Goal: Task Accomplishment & Management: Complete application form

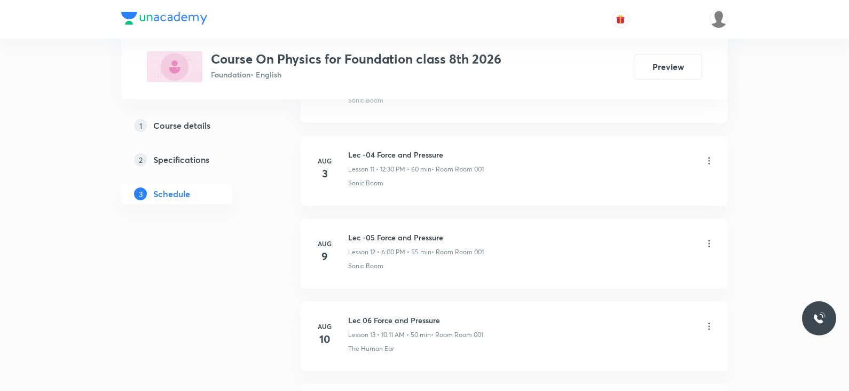
scroll to position [1951, 0]
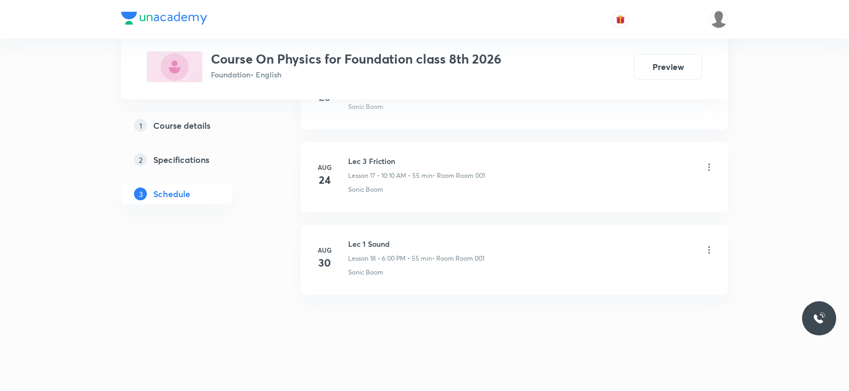
click at [369, 241] on h6 "Lec 1 Sound" at bounding box center [416, 243] width 136 height 11
copy h6 "Lec 1 Sound"
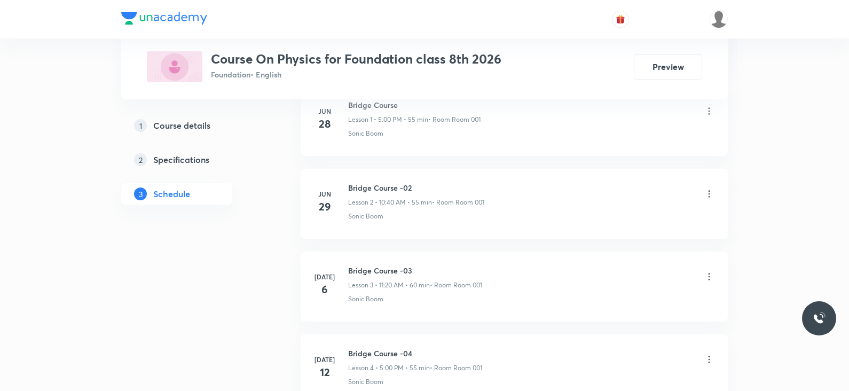
scroll to position [0, 0]
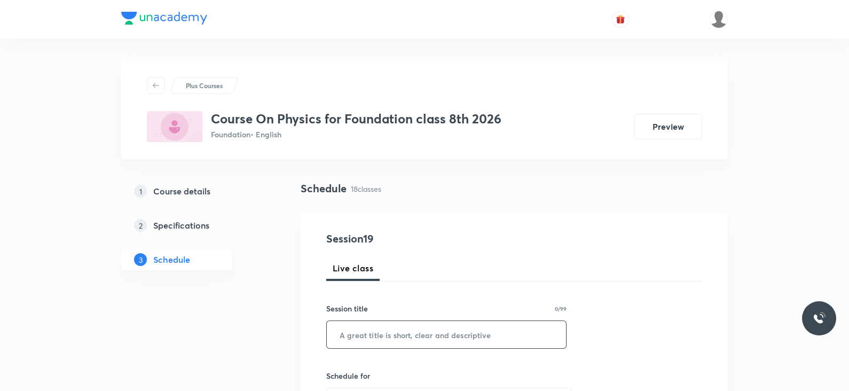
click at [392, 337] on input "text" at bounding box center [446, 334] width 239 height 27
paste input "Lec 1 Sound"
click at [392, 337] on input "Lec 1 Sound" at bounding box center [446, 334] width 239 height 27
click at [358, 332] on input "Lec 1 Sound" at bounding box center [446, 334] width 239 height 27
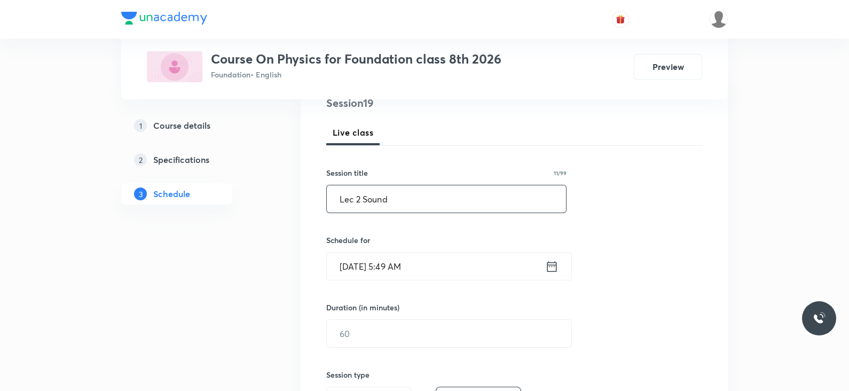
scroll to position [137, 0]
type input "Lec 2 Sound"
click at [553, 268] on icon at bounding box center [551, 265] width 13 height 15
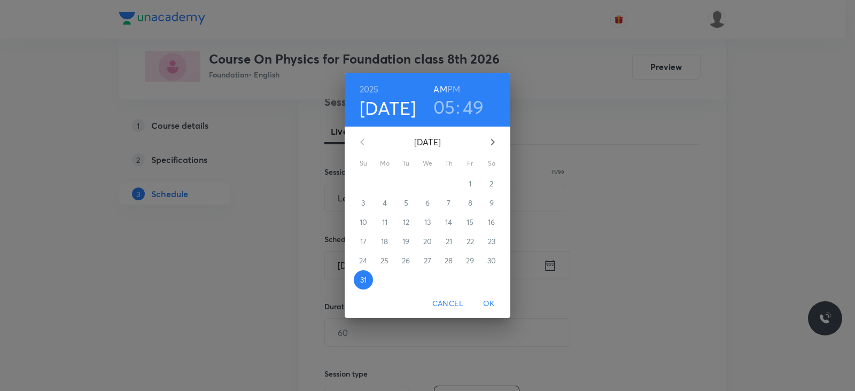
click at [442, 109] on h3 "05" at bounding box center [444, 107] width 22 height 22
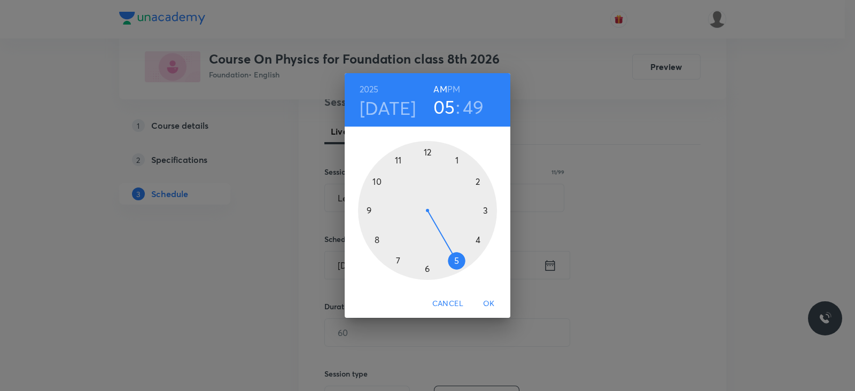
click at [374, 183] on div at bounding box center [427, 210] width 139 height 139
click at [478, 181] on div at bounding box center [427, 210] width 139 height 139
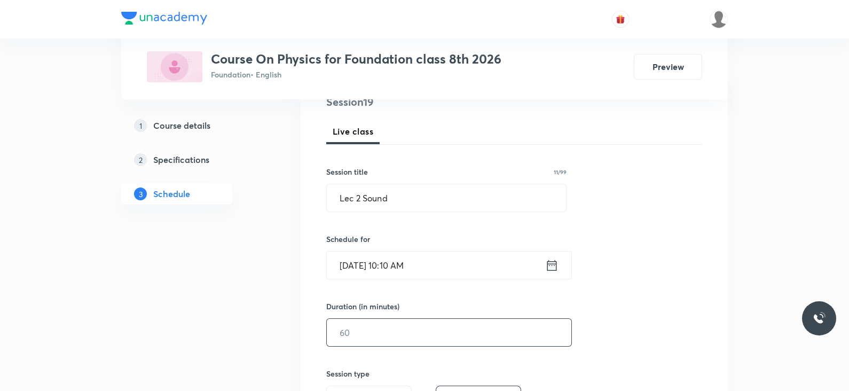
click at [385, 340] on input "text" at bounding box center [449, 332] width 245 height 27
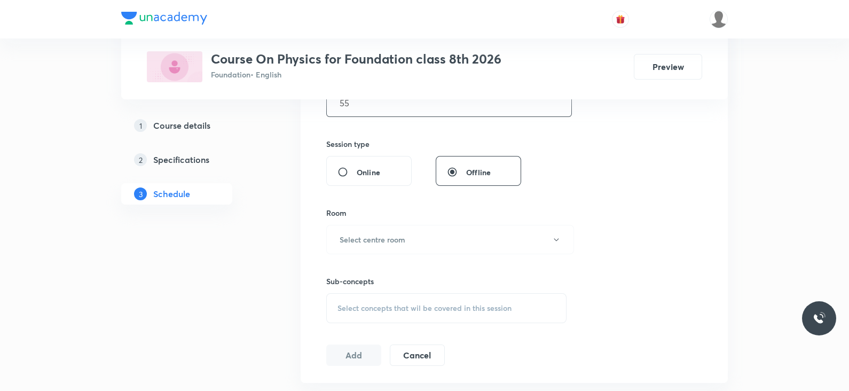
scroll to position [372, 0]
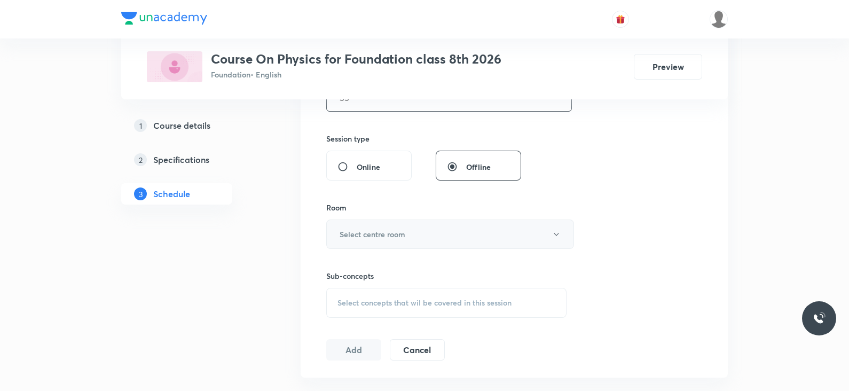
type input "55"
click at [405, 233] on h6 "Select centre room" at bounding box center [373, 234] width 66 height 11
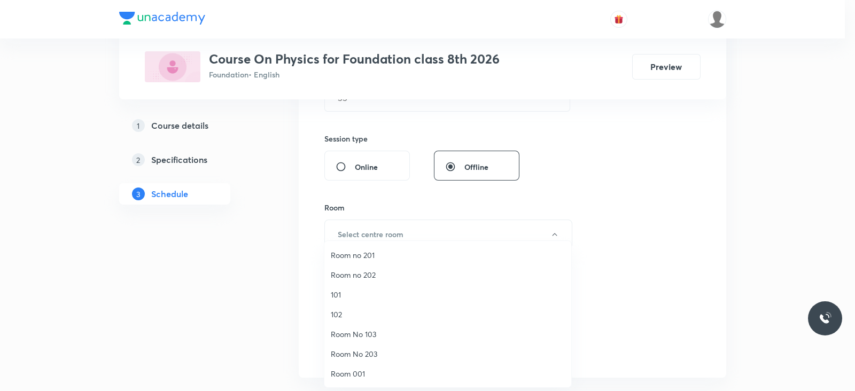
click at [344, 375] on span "Room 001" at bounding box center [448, 373] width 234 height 11
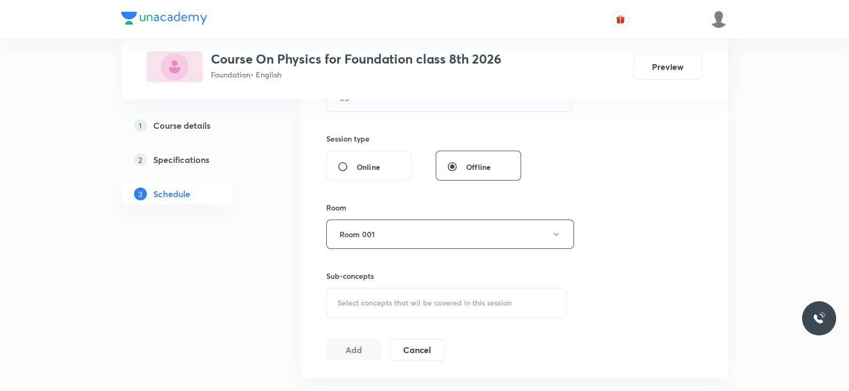
click at [419, 312] on div "Select concepts that wil be covered in this session" at bounding box center [446, 303] width 240 height 30
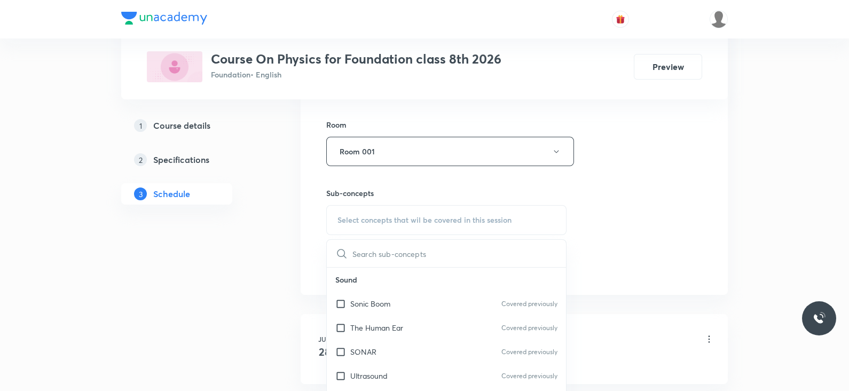
scroll to position [457, 0]
click at [417, 303] on div "Sonic Boom Covered previously" at bounding box center [446, 301] width 239 height 24
checkbox input "true"
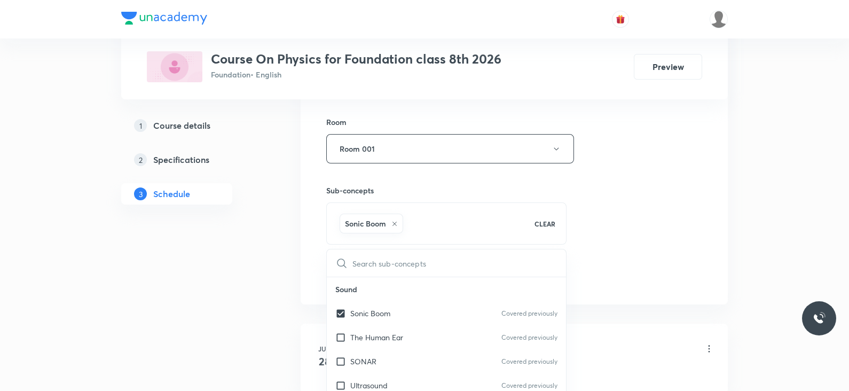
click at [612, 244] on div "Session 19 Live class Session title 11/99 Lec 2 Sound ​ Schedule for Aug 31, 20…" at bounding box center [514, 31] width 376 height 514
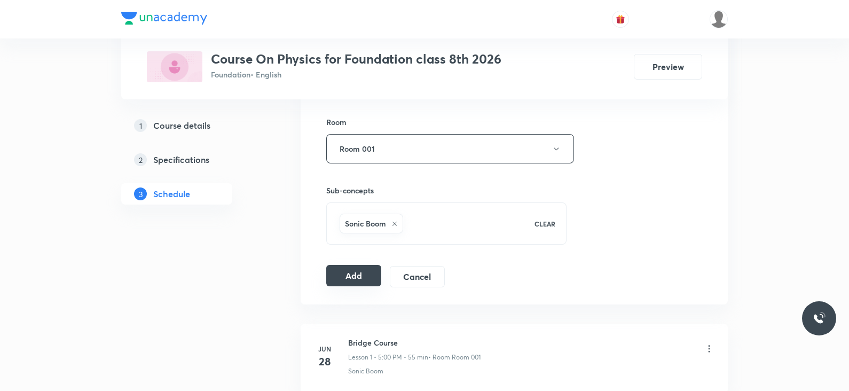
click at [330, 271] on button "Add" at bounding box center [353, 275] width 55 height 21
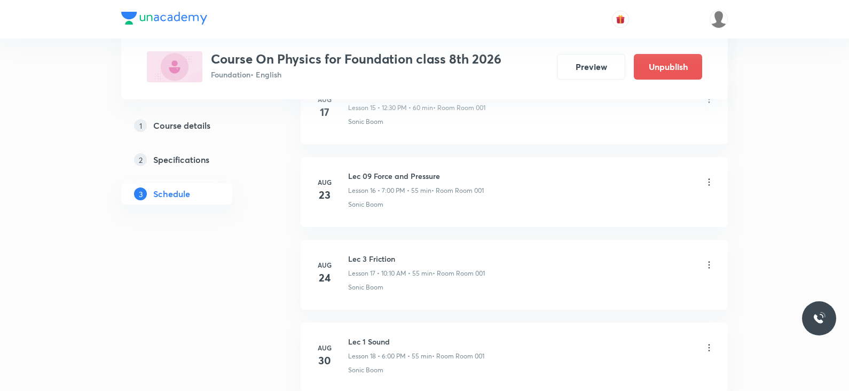
scroll to position [1544, 0]
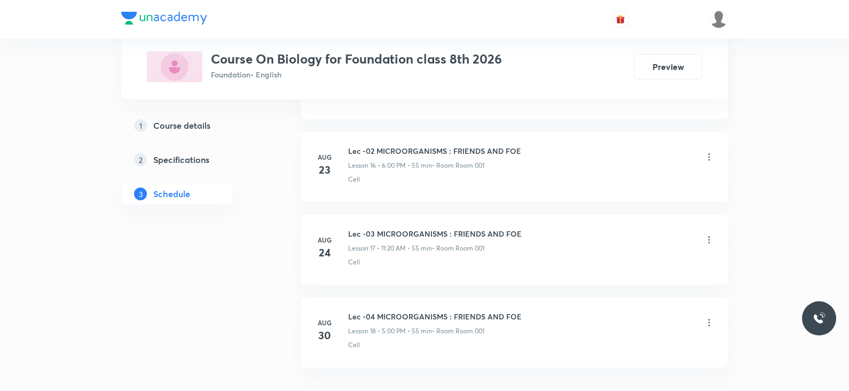
scroll to position [1951, 0]
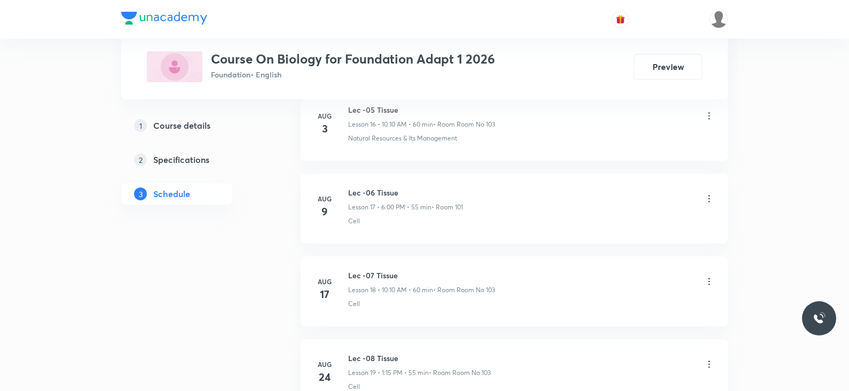
scroll to position [2034, 0]
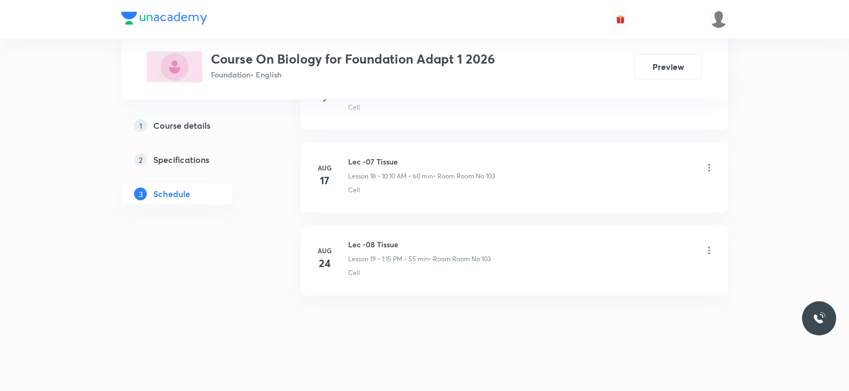
click at [368, 240] on h6 "Lec -08 Tissue" at bounding box center [419, 244] width 143 height 11
copy h6 "Lec -08 Tissue"
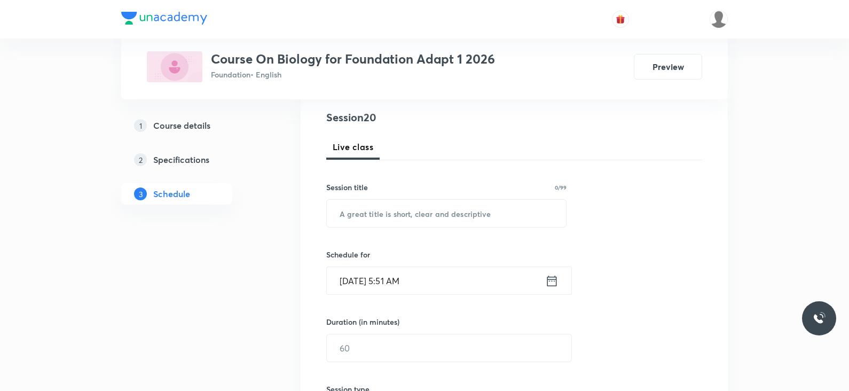
scroll to position [0, 0]
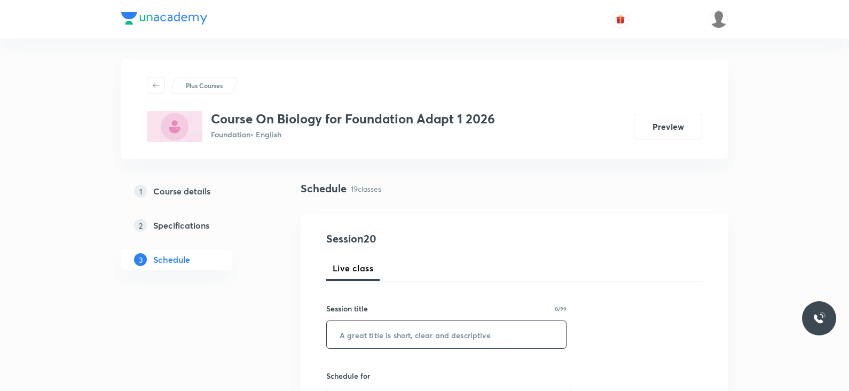
click at [380, 330] on input "text" at bounding box center [446, 334] width 239 height 27
paste input "Lec -08 Tissue"
click at [369, 335] on input "Lec -08 Tissue" at bounding box center [446, 334] width 239 height 27
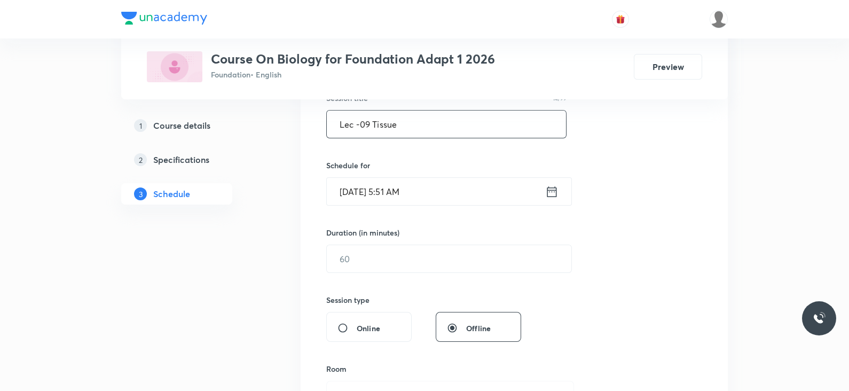
scroll to position [212, 0]
type input "Lec -09 Tissue"
click at [552, 187] on icon at bounding box center [553, 189] width 10 height 11
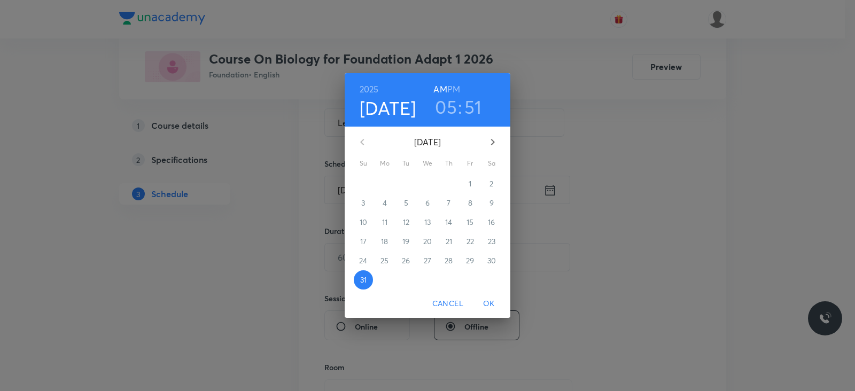
click at [449, 104] on h3 "05" at bounding box center [446, 107] width 22 height 22
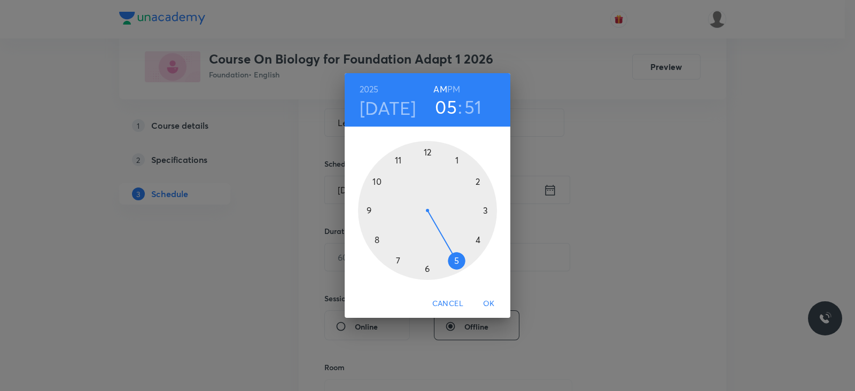
click at [370, 209] on div at bounding box center [427, 210] width 139 height 139
click at [429, 152] on div at bounding box center [427, 210] width 139 height 139
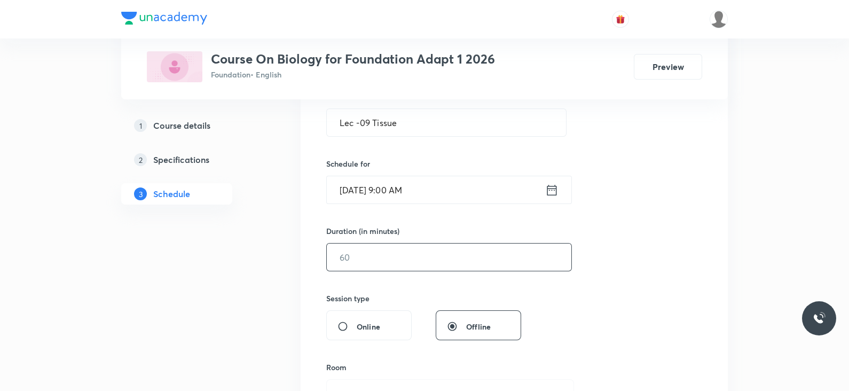
click at [407, 260] on input "text" at bounding box center [449, 257] width 245 height 27
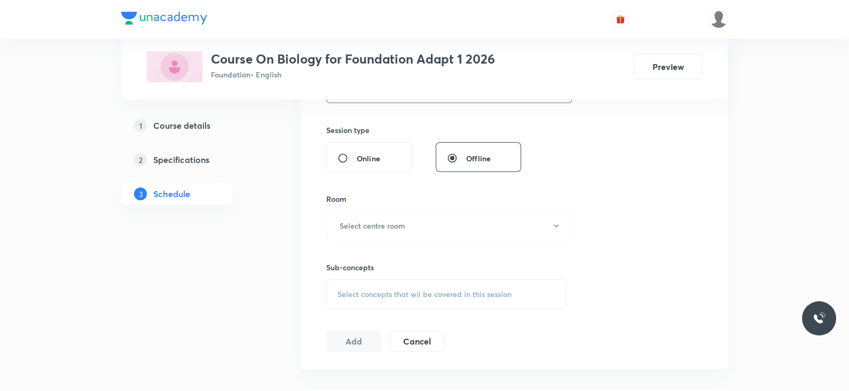
scroll to position [382, 0]
type input "55"
click at [426, 225] on button "Select centre room" at bounding box center [450, 223] width 248 height 29
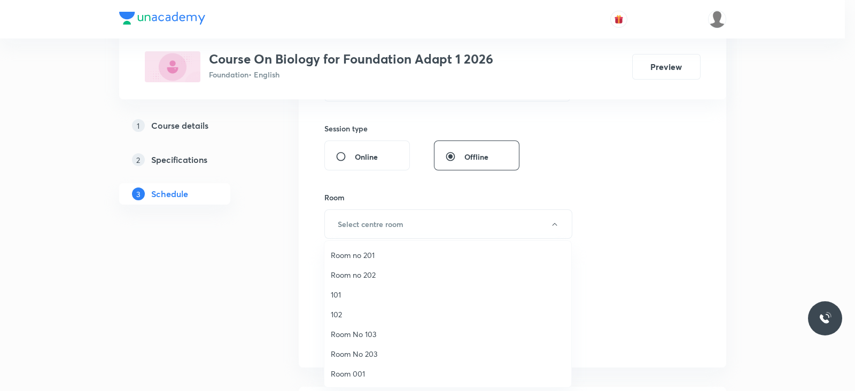
click at [347, 375] on span "Room 001" at bounding box center [448, 373] width 234 height 11
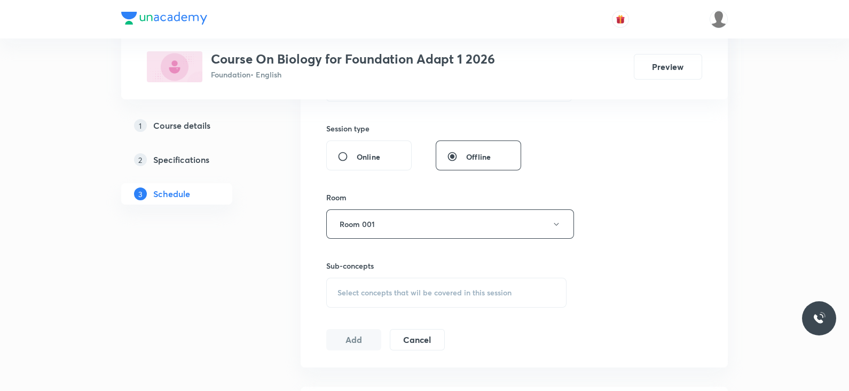
click at [411, 303] on div "Select concepts that wil be covered in this session" at bounding box center [446, 293] width 240 height 30
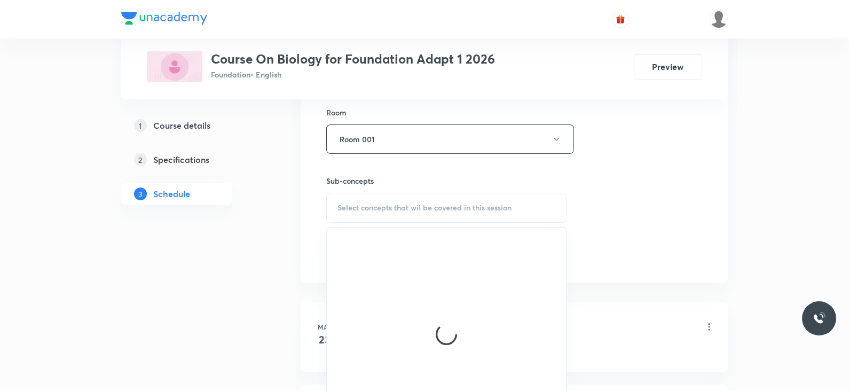
scroll to position [472, 0]
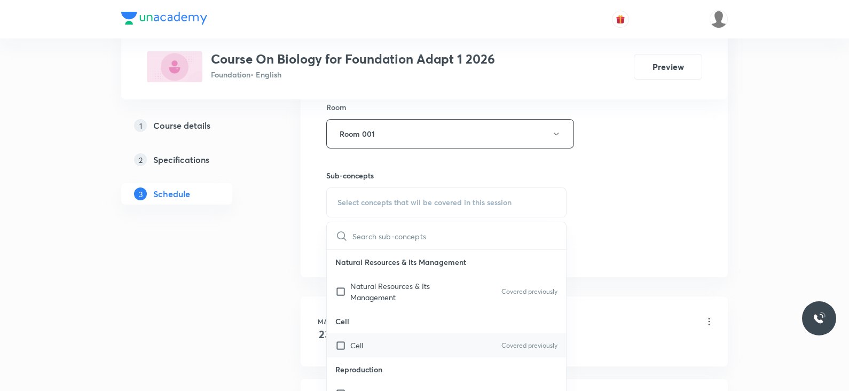
click at [384, 349] on div "Cell Covered previously" at bounding box center [446, 345] width 239 height 24
checkbox input "true"
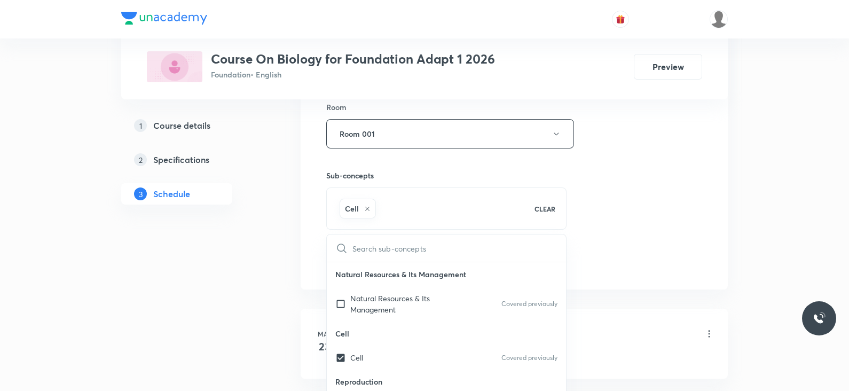
click at [593, 194] on div "Session 20 Live class Session title 14/99 Lec -09 Tissue ​ Schedule for Aug 31,…" at bounding box center [514, 16] width 376 height 514
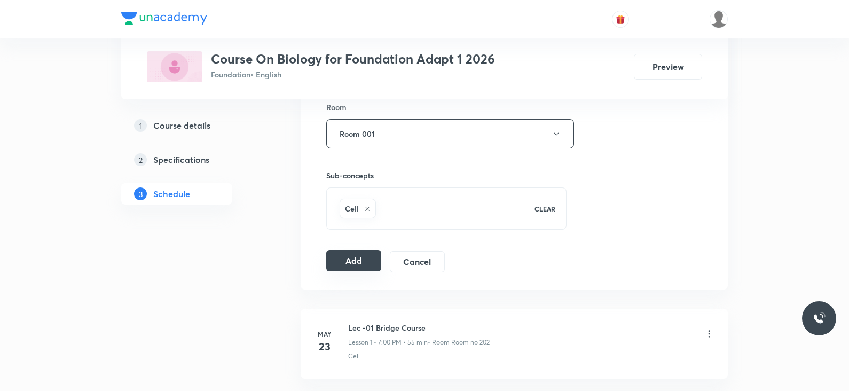
click at [366, 263] on button "Add" at bounding box center [353, 260] width 55 height 21
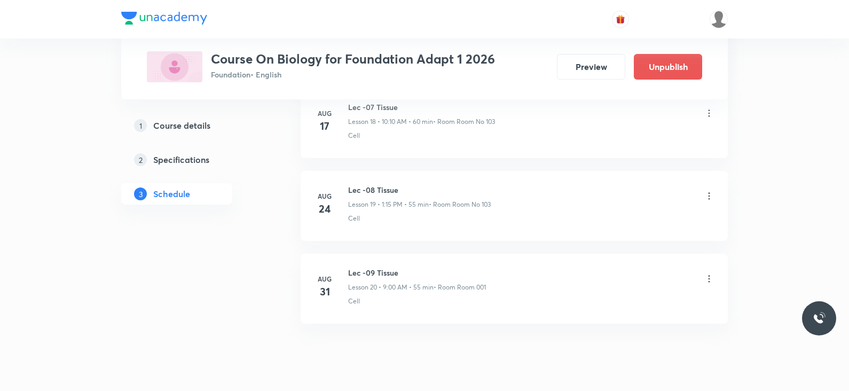
scroll to position [1627, 0]
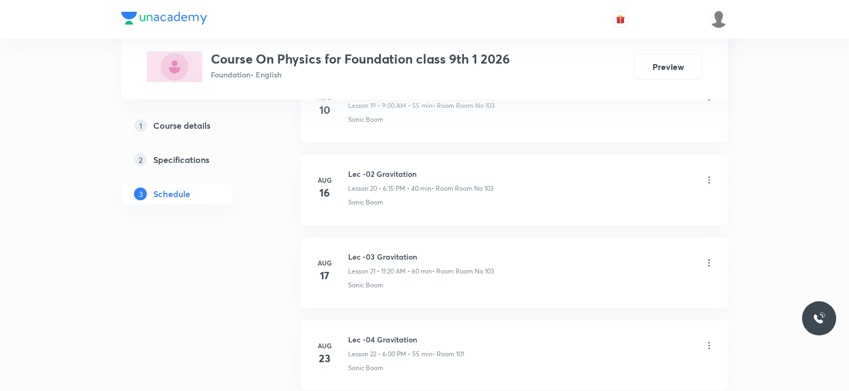
scroll to position [2446, 0]
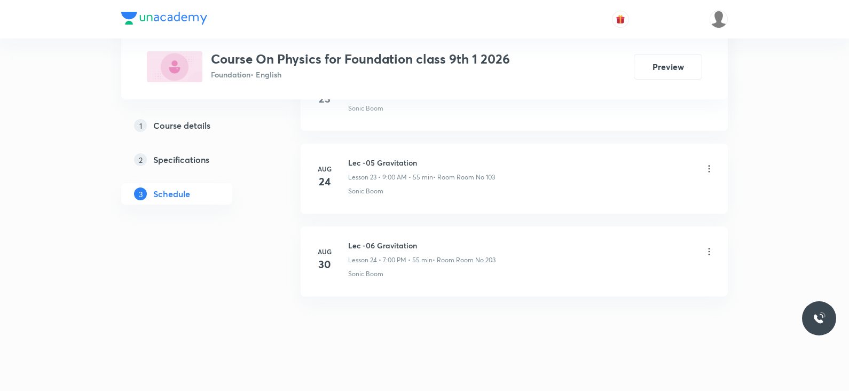
click at [381, 243] on h6 "Lec -06 Gravitation" at bounding box center [421, 245] width 147 height 11
copy h6 "Lec -06 Gravitation"
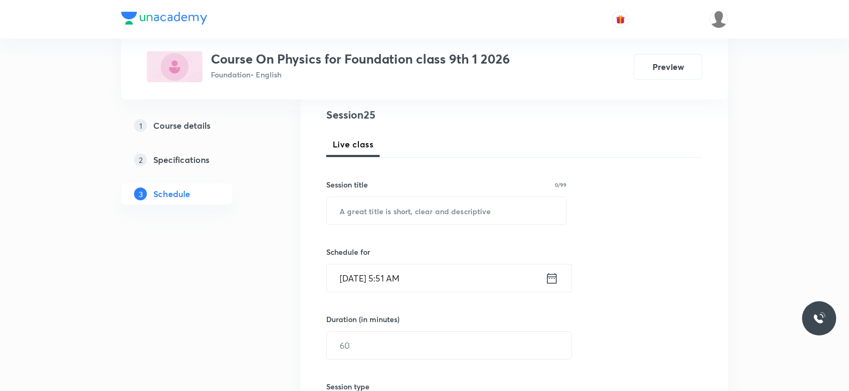
scroll to position [123, 0]
click at [392, 212] on input "text" at bounding box center [446, 211] width 239 height 27
paste input "Lec -06 Gravitation"
click at [369, 212] on input "Lec -06 Gravitation" at bounding box center [446, 211] width 239 height 27
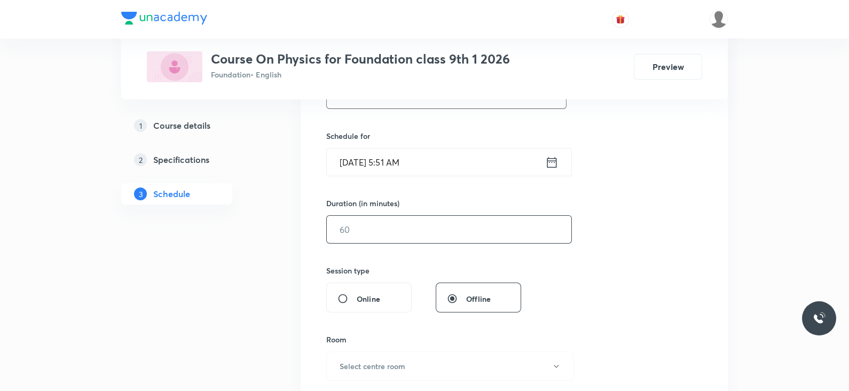
scroll to position [237, 0]
type input "Lec -07 Gravitation"
click at [549, 174] on div "Aug 31, 2025, 5:51 AM ​" at bounding box center [449, 165] width 246 height 28
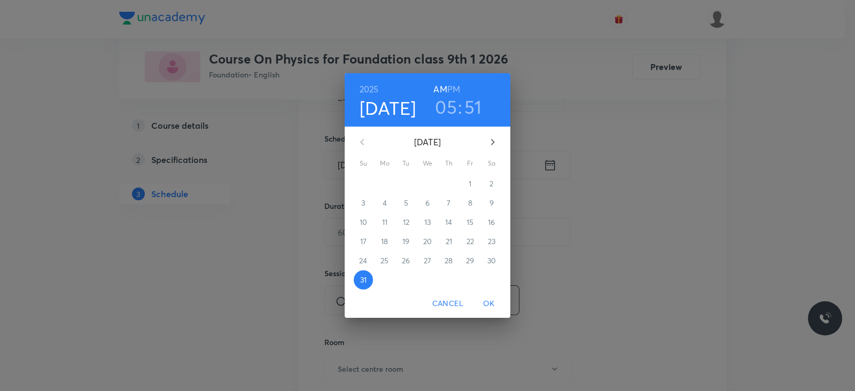
click at [449, 89] on h6 "PM" at bounding box center [453, 89] width 13 height 15
click at [447, 104] on h3 "05" at bounding box center [446, 107] width 22 height 22
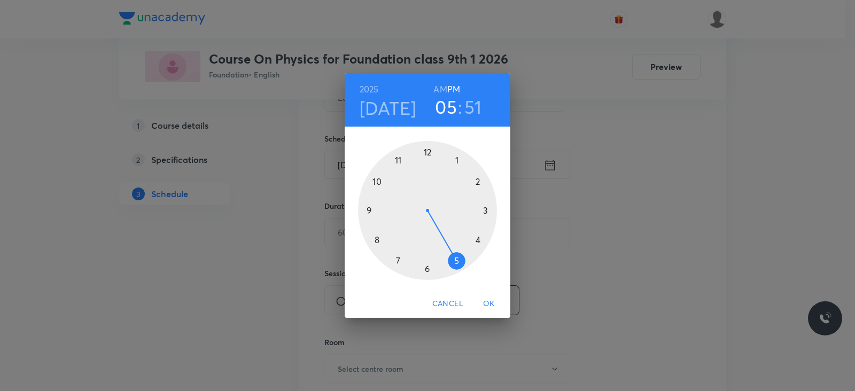
click at [426, 153] on div at bounding box center [427, 210] width 139 height 139
click at [377, 182] on div at bounding box center [427, 210] width 139 height 139
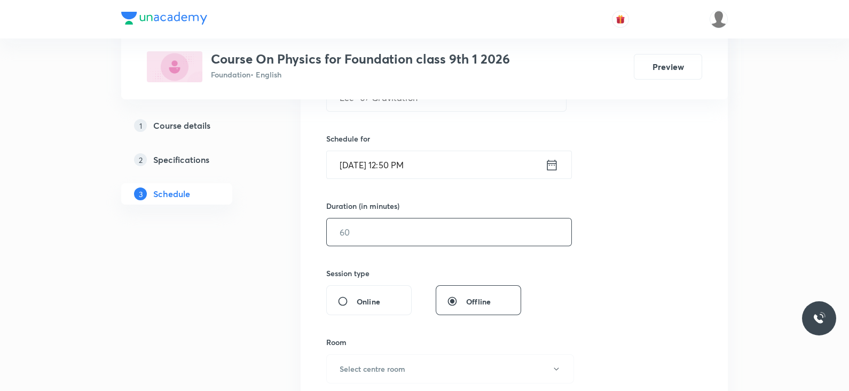
click at [394, 241] on input "text" at bounding box center [449, 231] width 245 height 27
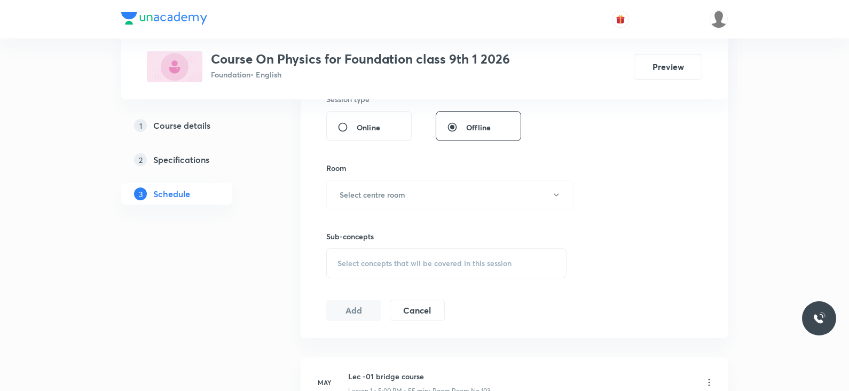
scroll to position [412, 0]
type input "55"
click at [403, 185] on button "Select centre room" at bounding box center [450, 193] width 248 height 29
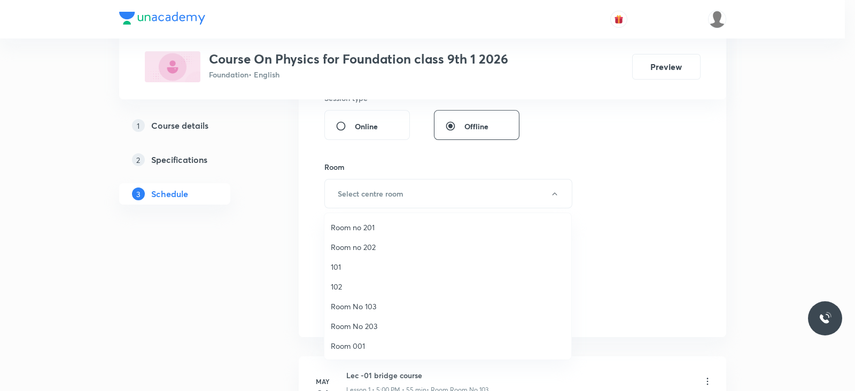
click at [374, 297] on li "Room No 103" at bounding box center [447, 306] width 247 height 20
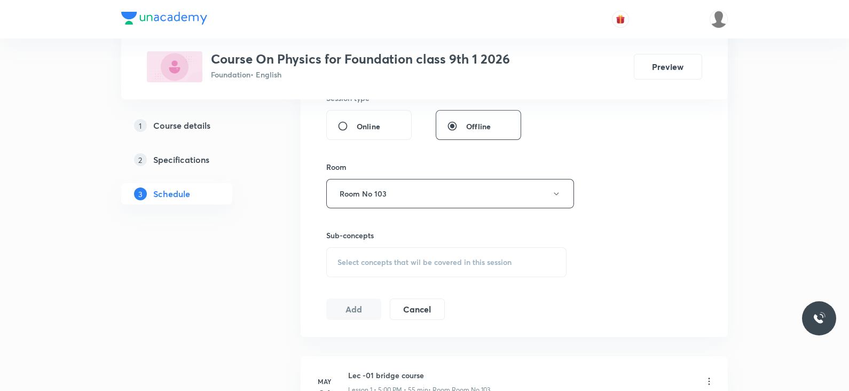
click at [433, 248] on div "Select concepts that wil be covered in this session" at bounding box center [446, 262] width 240 height 30
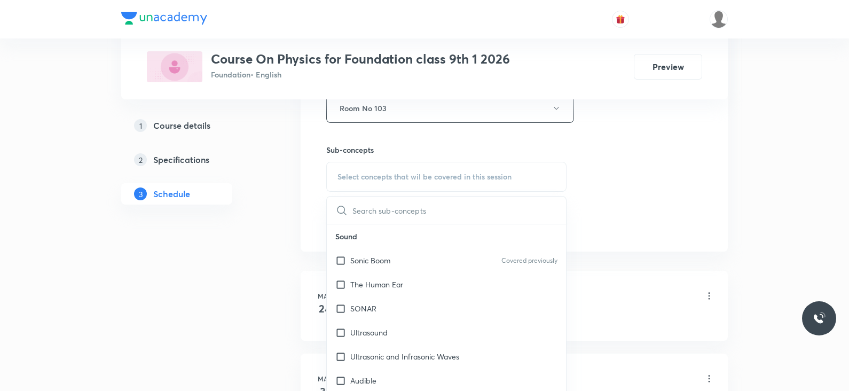
scroll to position [501, 0]
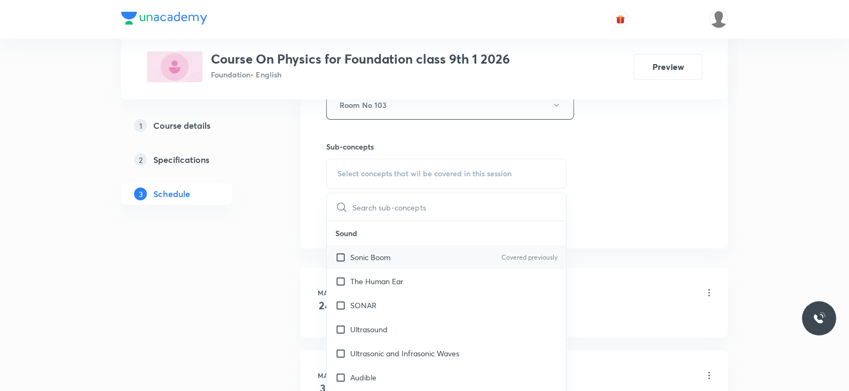
click at [416, 247] on div "Sonic Boom Covered previously" at bounding box center [446, 257] width 239 height 24
checkbox input "true"
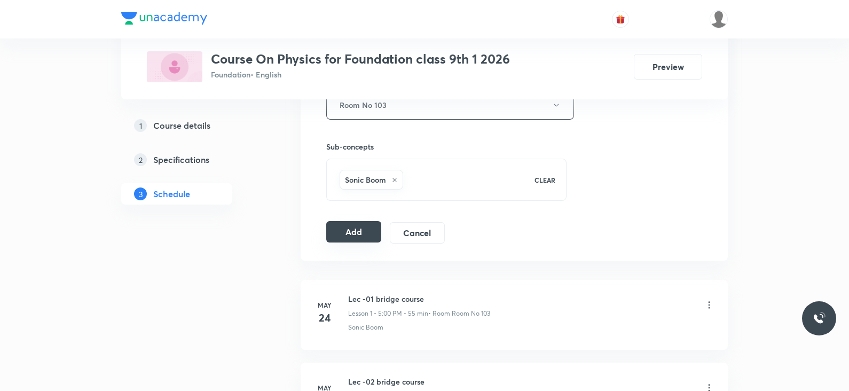
click at [361, 230] on button "Add" at bounding box center [353, 231] width 55 height 21
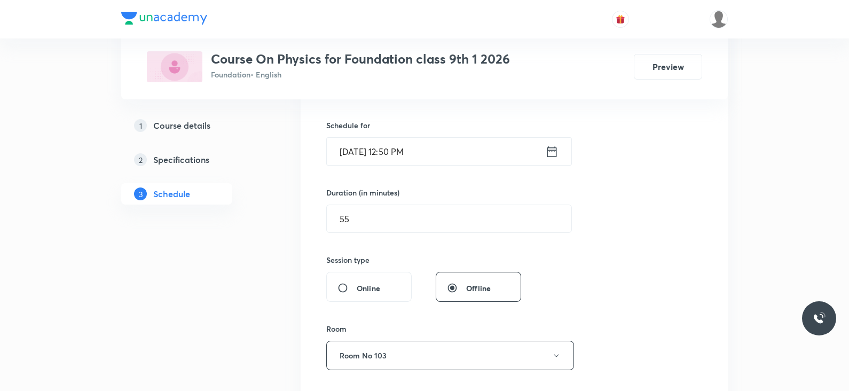
scroll to position [249, 0]
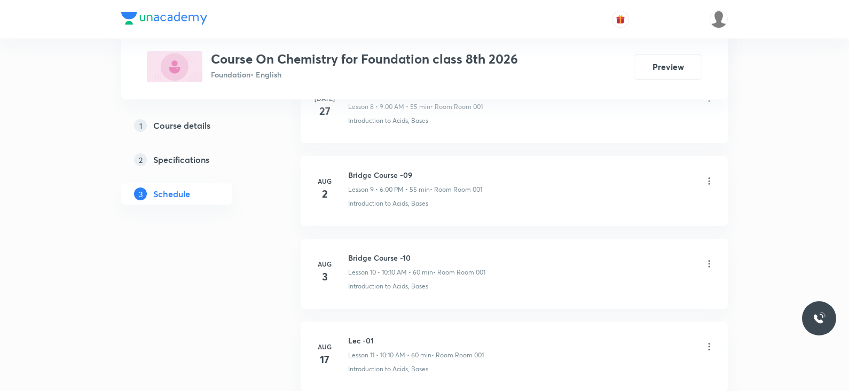
scroll to position [1538, 0]
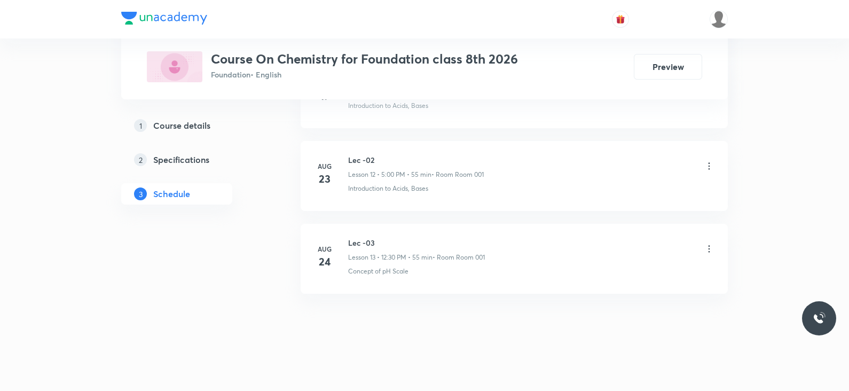
click at [363, 241] on h6 "Lec -03" at bounding box center [416, 242] width 137 height 11
copy h6 "Lec -03"
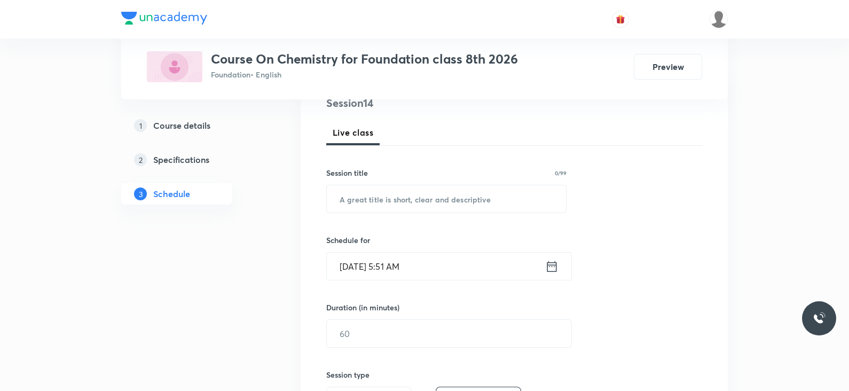
scroll to position [0, 0]
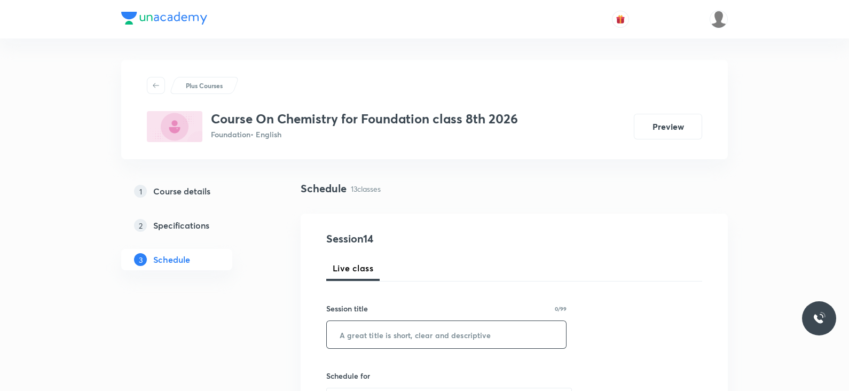
click at [411, 334] on input "text" at bounding box center [446, 334] width 239 height 27
paste input "Lec -03"
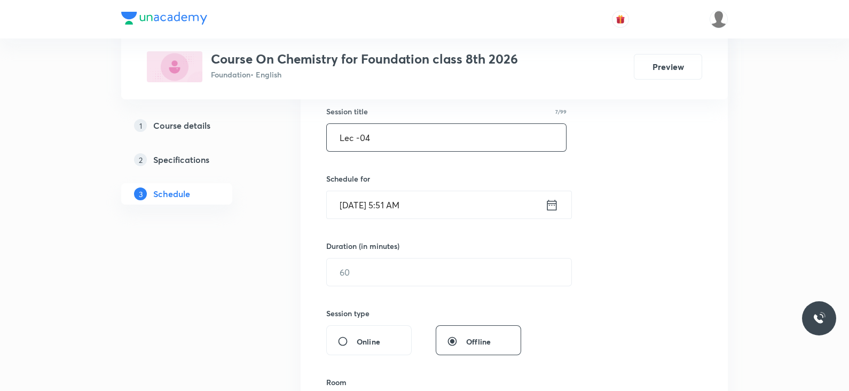
scroll to position [201, 0]
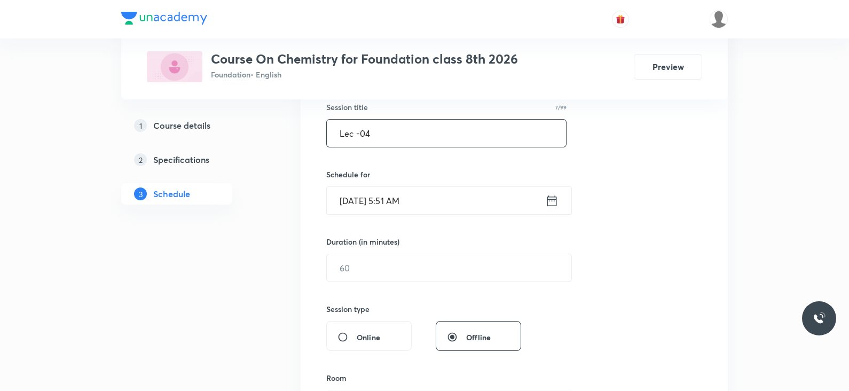
type input "Lec -04"
click at [545, 198] on icon at bounding box center [551, 200] width 13 height 15
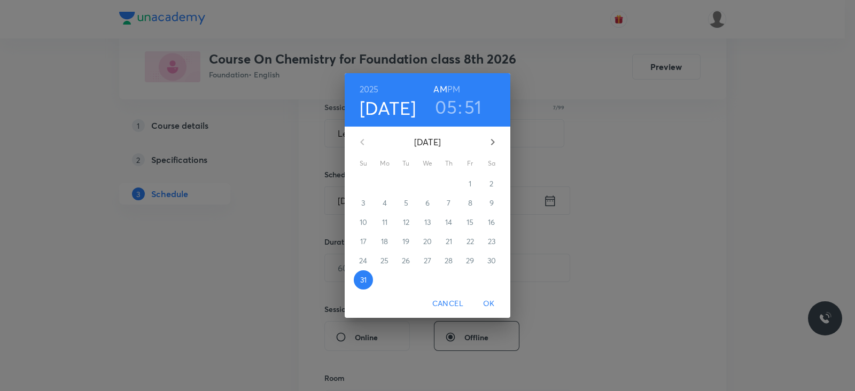
click at [444, 101] on h3 "05" at bounding box center [446, 107] width 22 height 22
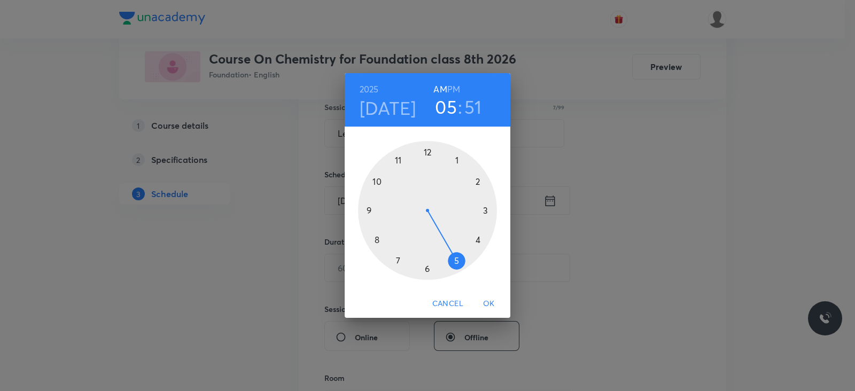
click at [398, 159] on div at bounding box center [427, 210] width 139 height 139
click at [477, 236] on div at bounding box center [427, 210] width 139 height 139
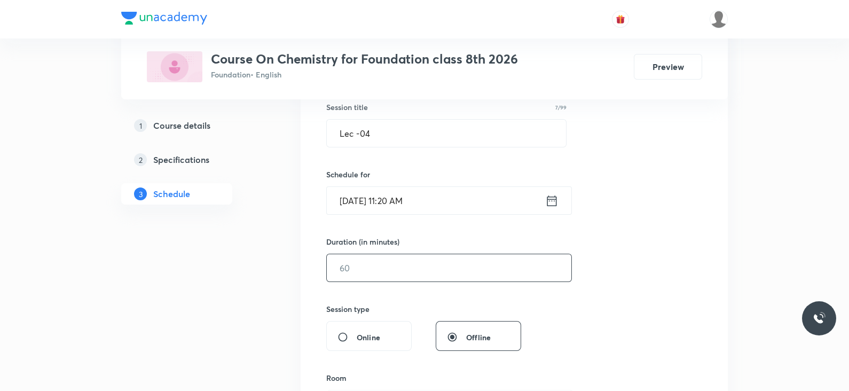
click at [398, 268] on input "text" at bounding box center [449, 267] width 245 height 27
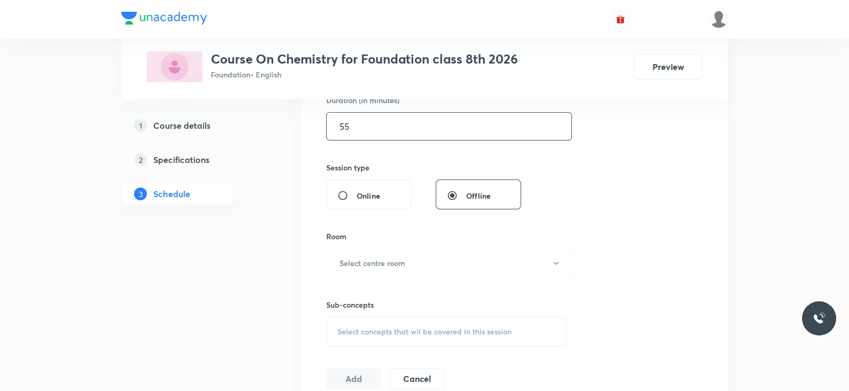
scroll to position [344, 0]
type input "55"
click at [398, 268] on button "Select centre room" at bounding box center [450, 261] width 248 height 29
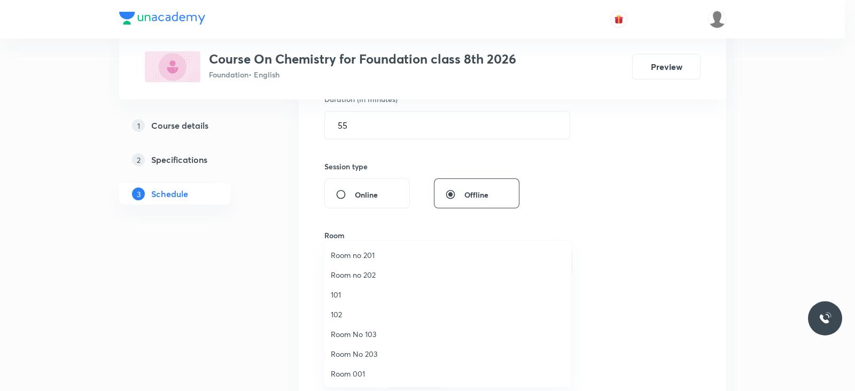
click at [353, 375] on span "Room 001" at bounding box center [448, 373] width 234 height 11
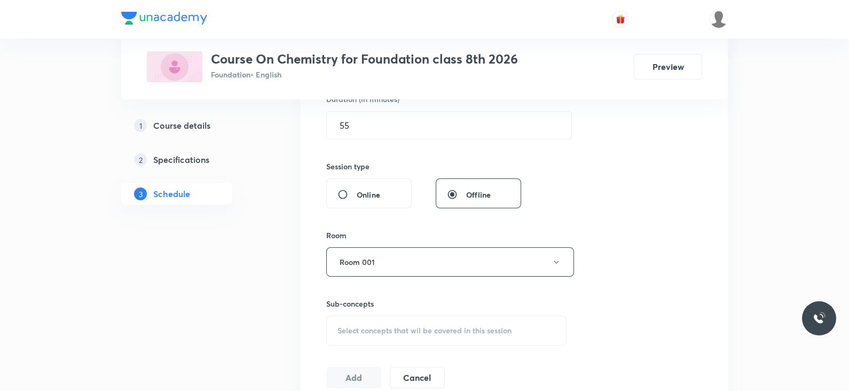
click at [411, 318] on div "Select concepts that wil be covered in this session" at bounding box center [446, 331] width 240 height 30
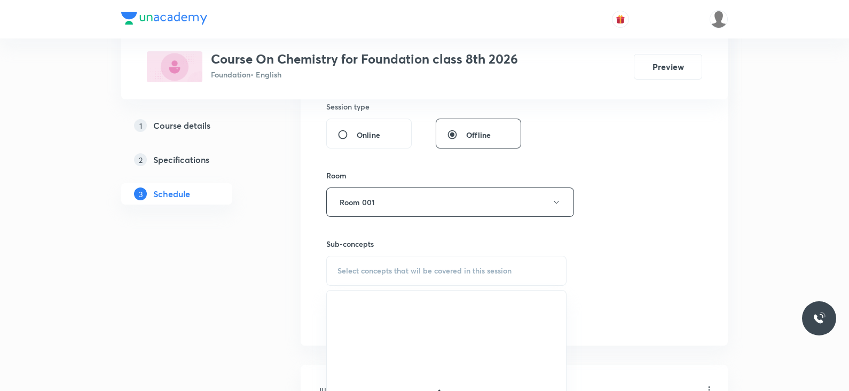
scroll to position [424, 0]
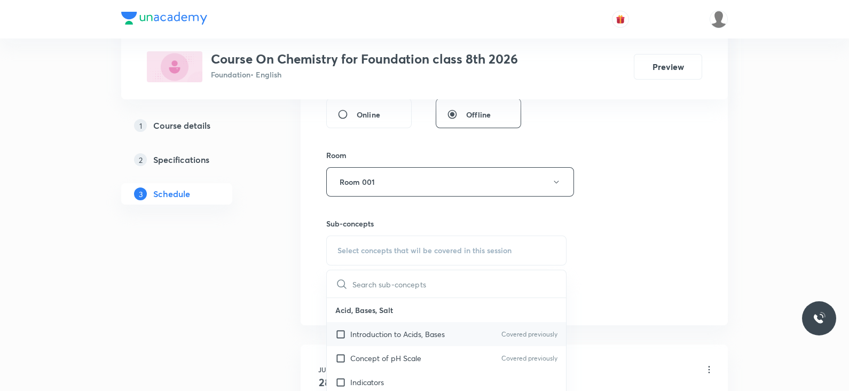
click at [405, 335] on p "Introduction to Acids, Bases" at bounding box center [397, 334] width 95 height 11
checkbox input "true"
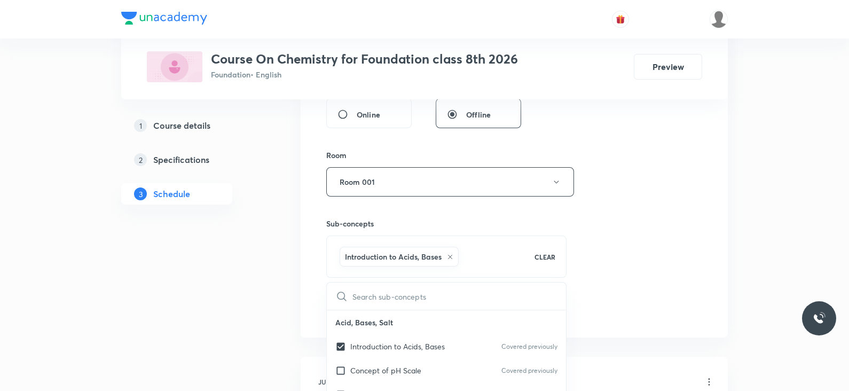
click at [607, 252] on div "Session 14 Live class Session title 7/99 Lec -04 ​ Schedule for [DATE] 11:20 AM…" at bounding box center [514, 64] width 376 height 514
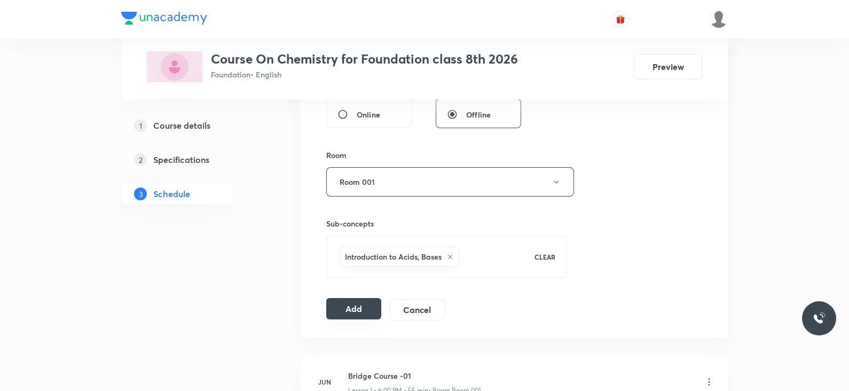
click at [337, 308] on button "Add" at bounding box center [353, 308] width 55 height 21
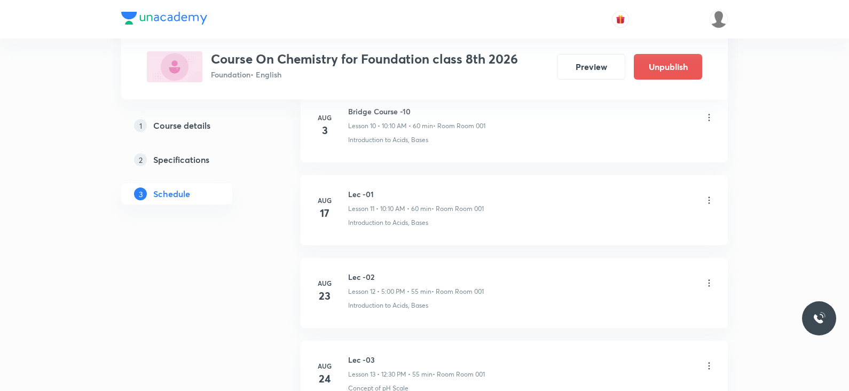
scroll to position [1131, 0]
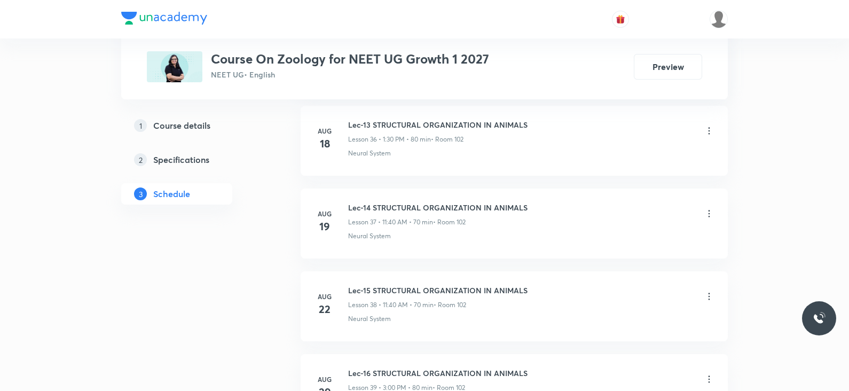
scroll to position [3754, 0]
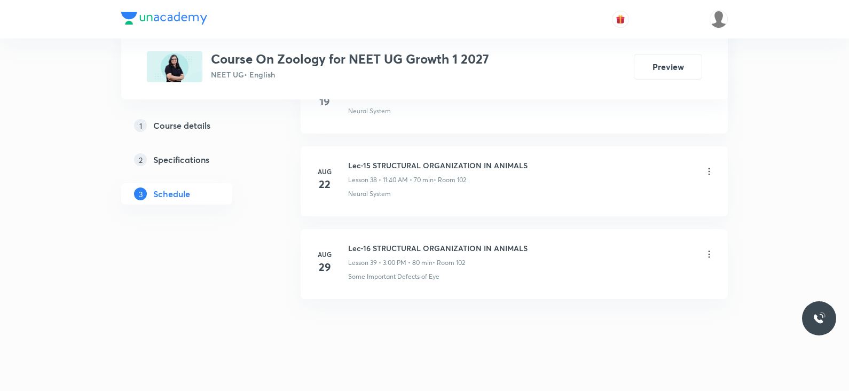
click at [400, 243] on h6 "Lec-16 STRUCTURAL ORGANIZATION IN ANIMALS" at bounding box center [437, 248] width 179 height 11
copy h6 "Lec-16 STRUCTURAL ORGANIZATION IN ANIMALS"
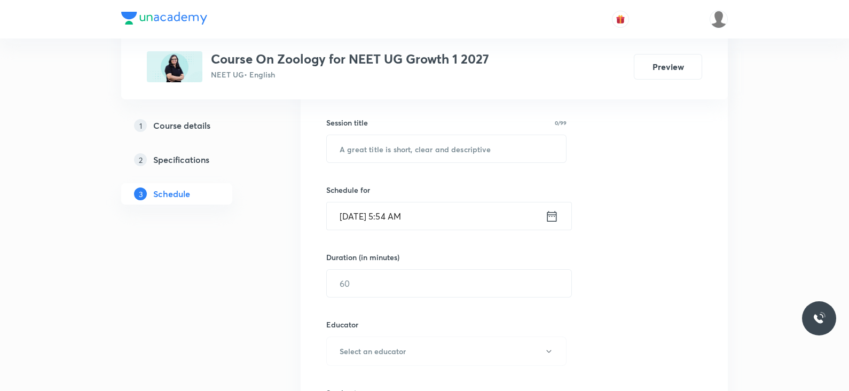
scroll to position [0, 0]
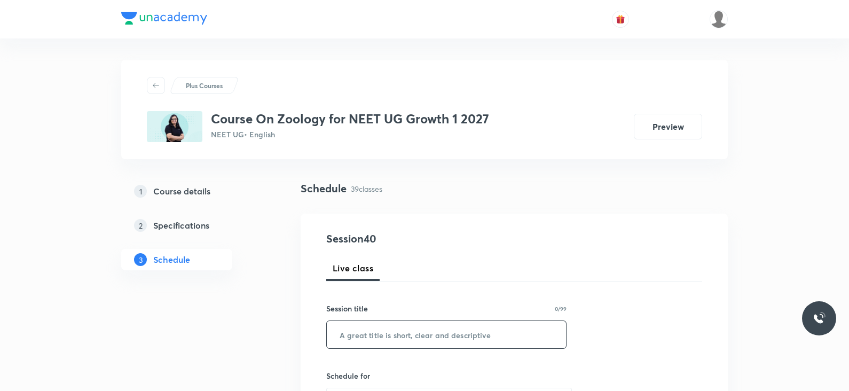
click at [393, 347] on input "text" at bounding box center [446, 334] width 239 height 27
paste input "Lec-16 STRUCTURAL ORGANIZATION IN ANIMALS"
click at [364, 334] on input "Lec-16 STRUCTURAL ORGANIZATION IN ANIMALS" at bounding box center [446, 334] width 239 height 27
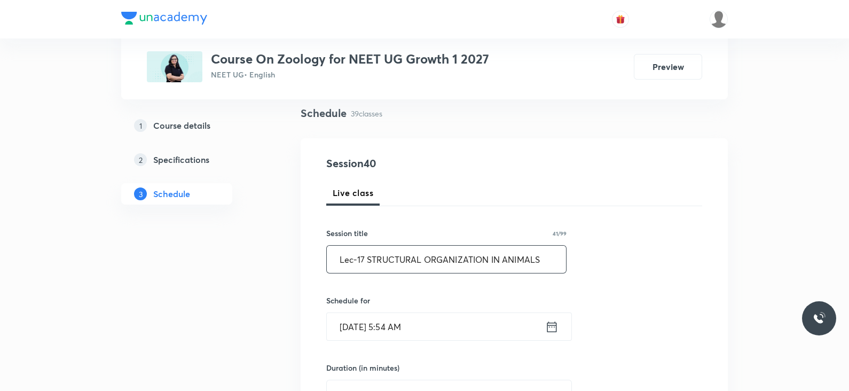
scroll to position [76, 0]
type input "Lec-17 STRUCTURAL ORGANIZATION IN ANIMALS"
click at [550, 331] on icon at bounding box center [551, 326] width 13 height 15
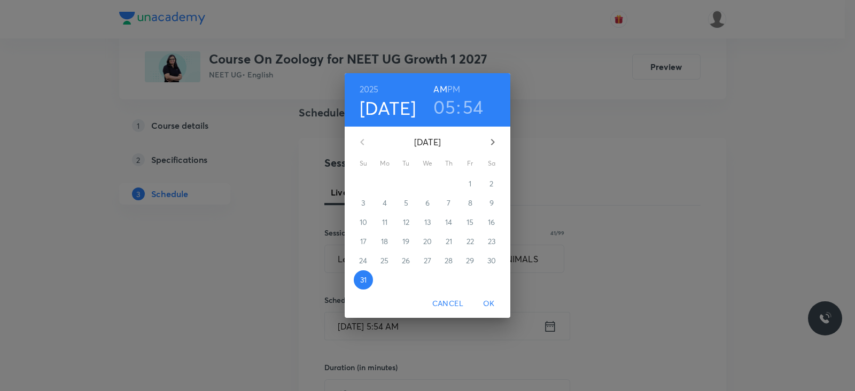
click at [441, 108] on h3 "05" at bounding box center [444, 107] width 22 height 22
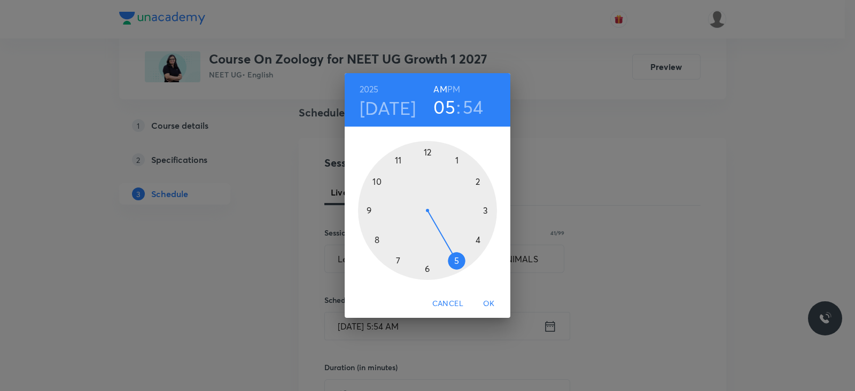
click at [398, 161] on div at bounding box center [427, 210] width 139 height 139
click at [374, 239] on div at bounding box center [427, 210] width 139 height 139
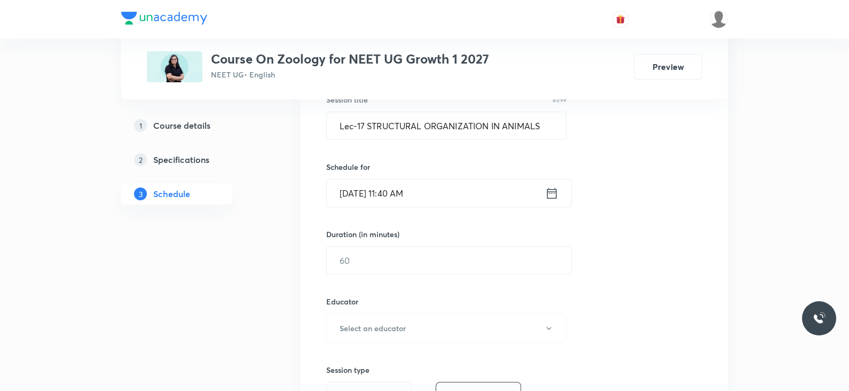
scroll to position [209, 0]
click at [386, 259] on input "text" at bounding box center [449, 259] width 245 height 27
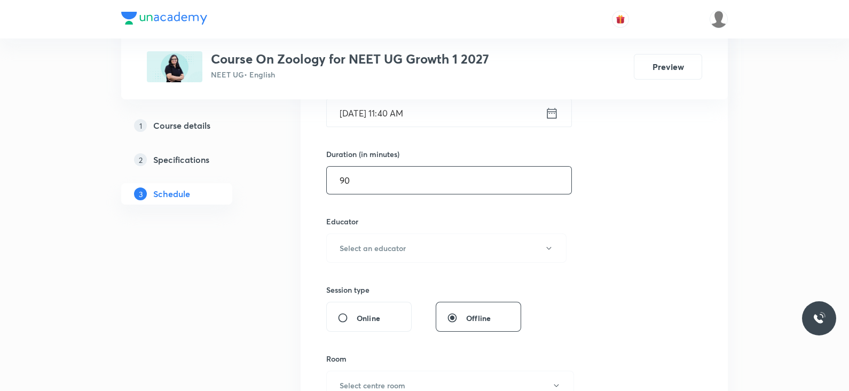
scroll to position [292, 0]
type input "90"
click at [392, 243] on h6 "Select an educator" at bounding box center [373, 245] width 66 height 11
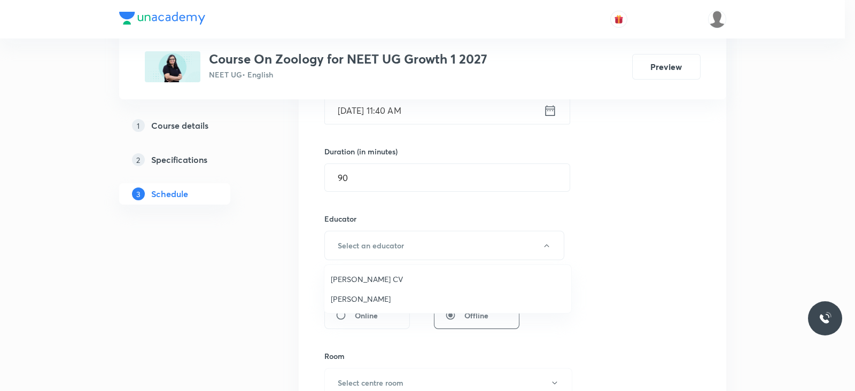
click at [369, 302] on span "[PERSON_NAME]" at bounding box center [448, 298] width 234 height 11
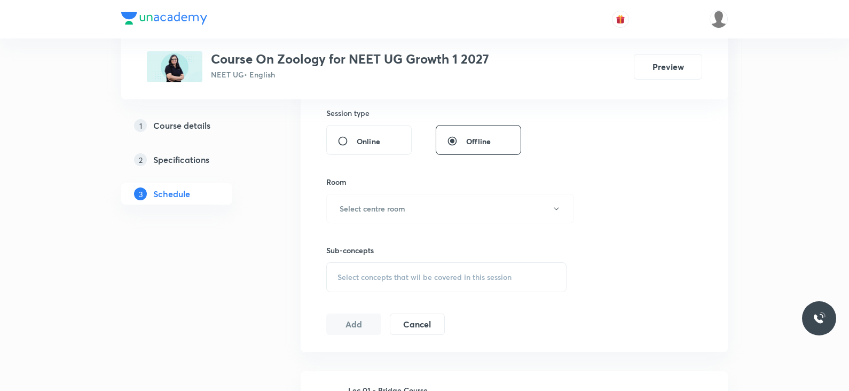
scroll to position [467, 0]
click at [439, 207] on button "Select centre room" at bounding box center [450, 207] width 248 height 29
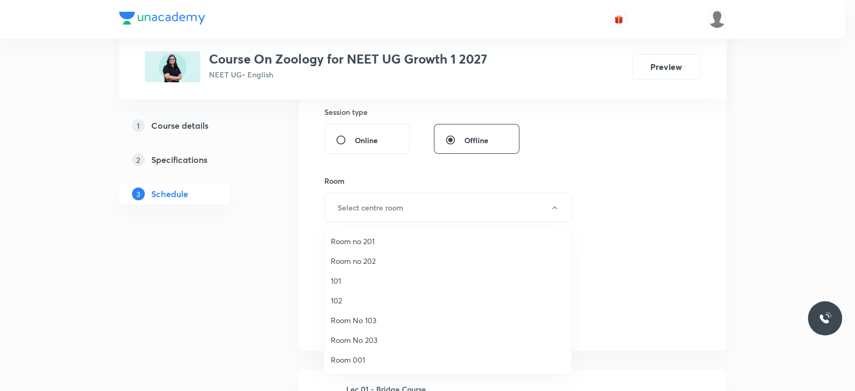
click at [339, 298] on span "102" at bounding box center [448, 300] width 234 height 11
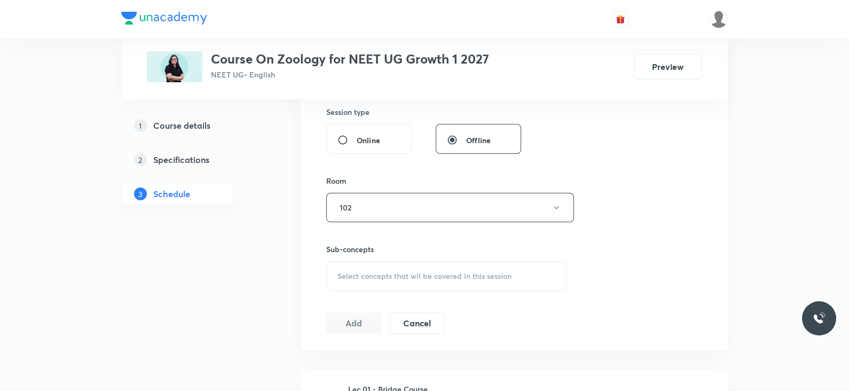
click at [438, 275] on span "Select concepts that wil be covered in this session" at bounding box center [425, 276] width 174 height 9
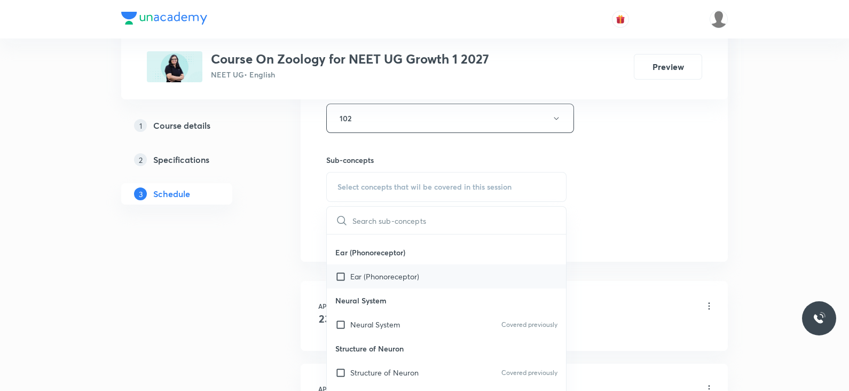
scroll to position [91, 0]
click at [398, 371] on p "Structure of Neuron" at bounding box center [384, 371] width 68 height 11
checkbox input "true"
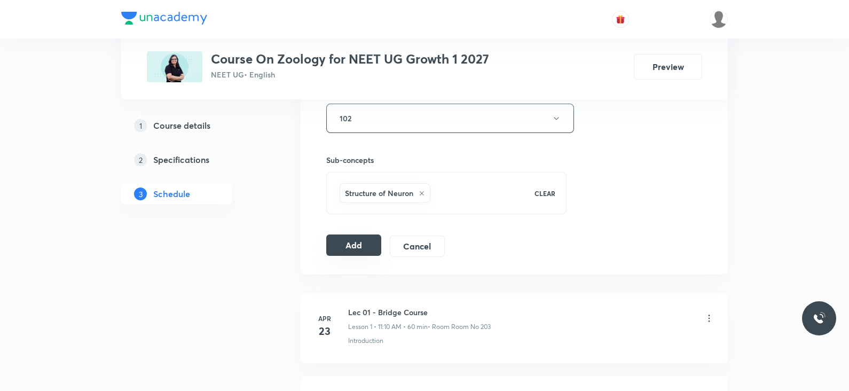
click at [363, 246] on button "Add" at bounding box center [353, 244] width 55 height 21
